Goal: Information Seeking & Learning: Learn about a topic

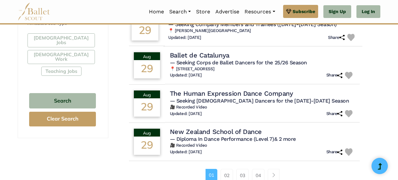
scroll to position [458, 0]
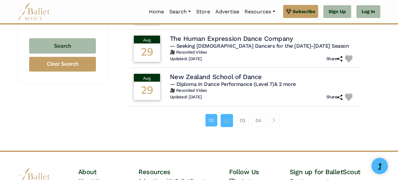
click at [227, 127] on link "02" at bounding box center [227, 120] width 12 height 13
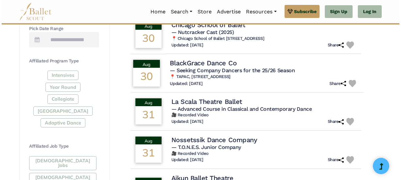
scroll to position [295, 0]
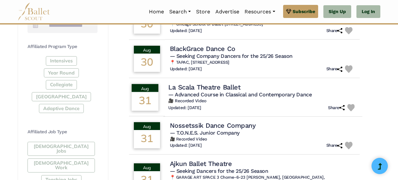
click at [230, 98] on span "— Advanced Course in Classical and Contemporary Dance" at bounding box center [239, 94] width 143 height 6
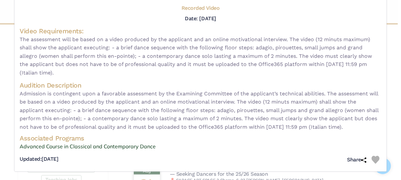
scroll to position [57, 0]
